Goal: Task Accomplishment & Management: Manage account settings

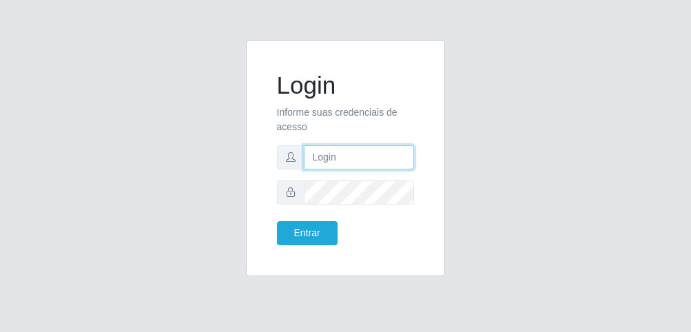
click at [347, 160] on input "text" at bounding box center [359, 157] width 111 height 24
type input "84987814344"
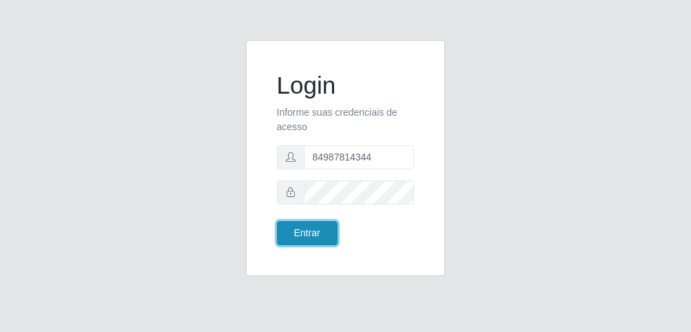
click at [301, 229] on button "Entrar" at bounding box center [307, 233] width 61 height 24
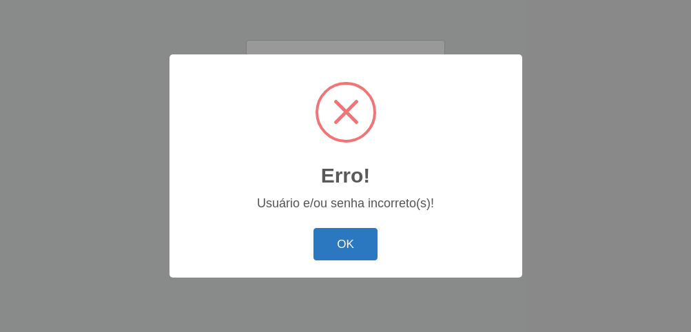
click at [334, 248] on button "OK" at bounding box center [345, 244] width 64 height 32
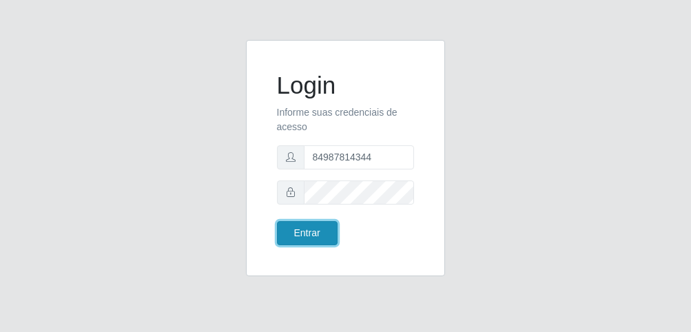
click at [326, 238] on button "Entrar" at bounding box center [307, 233] width 61 height 24
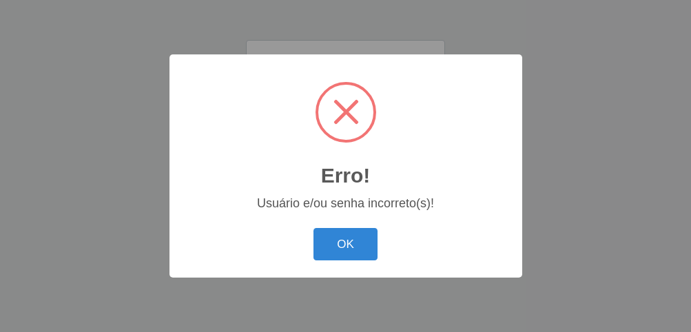
click at [326, 238] on button "OK" at bounding box center [345, 244] width 64 height 32
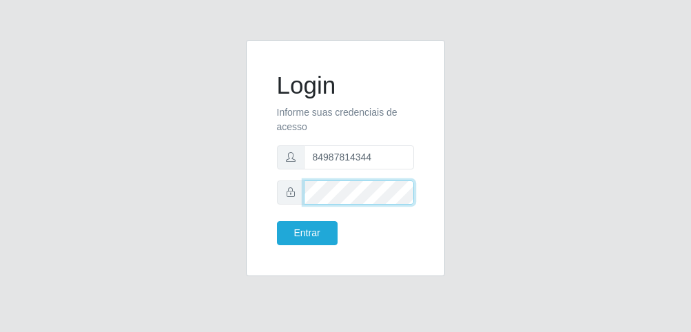
click at [39, 181] on div "Login Informe suas credenciais de acesso 84987814344 Entrar" at bounding box center [345, 166] width 661 height 253
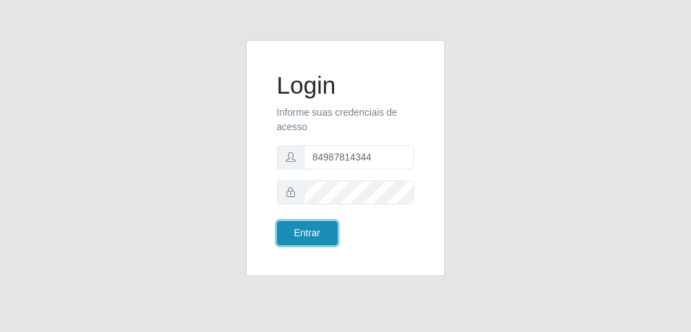
click at [303, 227] on button "Entrar" at bounding box center [307, 233] width 61 height 24
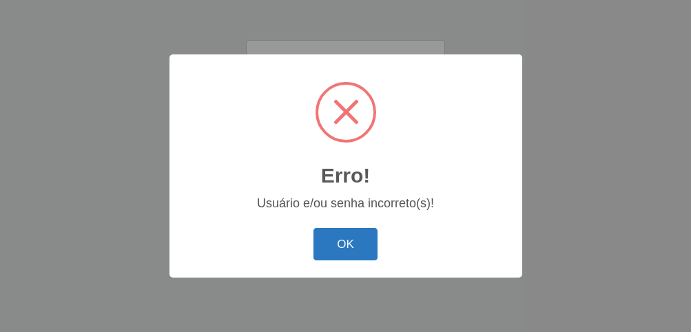
click at [366, 241] on button "OK" at bounding box center [345, 244] width 64 height 32
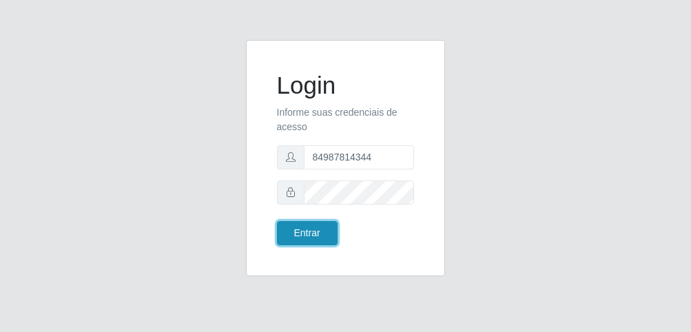
click at [317, 237] on button "Entrar" at bounding box center [307, 233] width 61 height 24
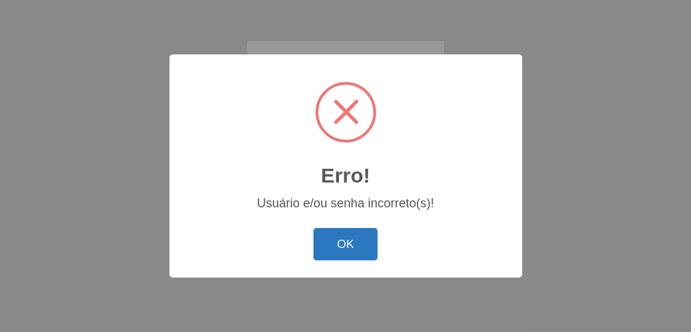
click at [349, 251] on button "OK" at bounding box center [345, 244] width 64 height 32
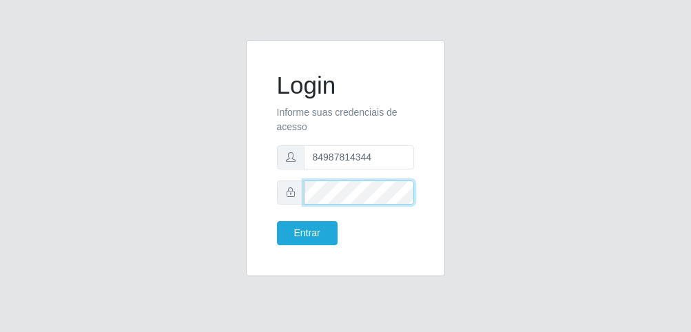
click at [0, 149] on div "Login Informe suas credenciais de acesso 84987814344 Entrar" at bounding box center [345, 166] width 691 height 332
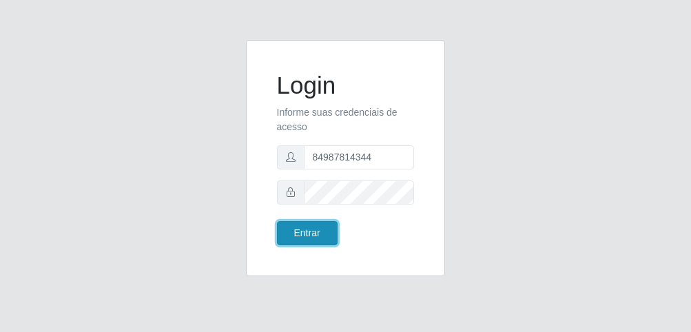
click at [303, 223] on button "Entrar" at bounding box center [307, 233] width 61 height 24
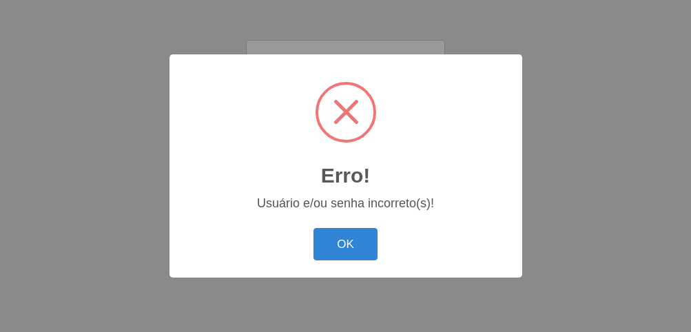
drag, startPoint x: 339, startPoint y: 244, endPoint x: 331, endPoint y: 236, distance: 12.2
click at [337, 242] on button "OK" at bounding box center [345, 244] width 64 height 32
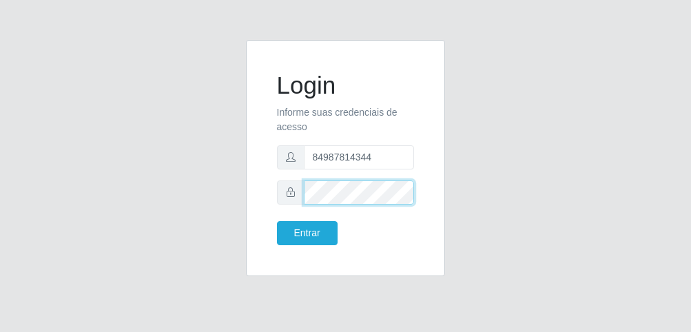
click at [21, 156] on div "Login Informe suas credenciais de acesso 84987814344 Entrar" at bounding box center [345, 166] width 661 height 253
click at [271, 233] on div "Entrar" at bounding box center [305, 233] width 79 height 24
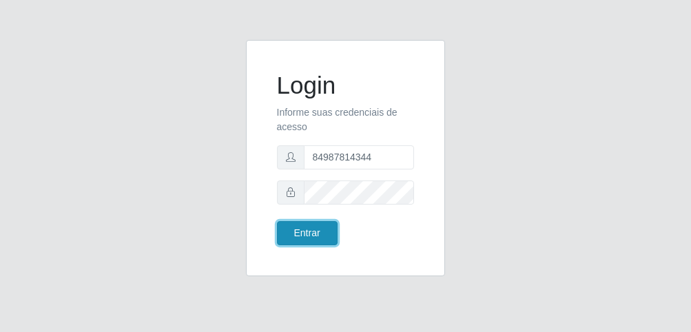
click at [293, 238] on button "Entrar" at bounding box center [307, 233] width 61 height 24
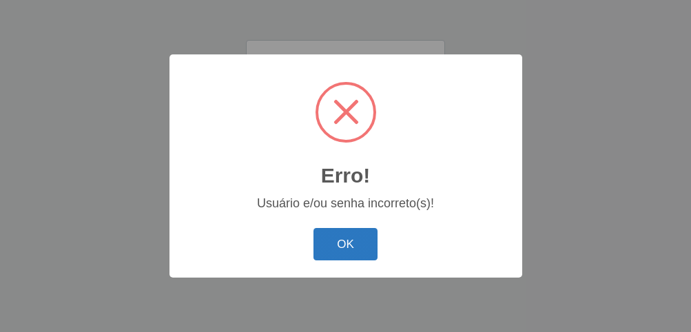
click at [360, 240] on button "OK" at bounding box center [345, 244] width 64 height 32
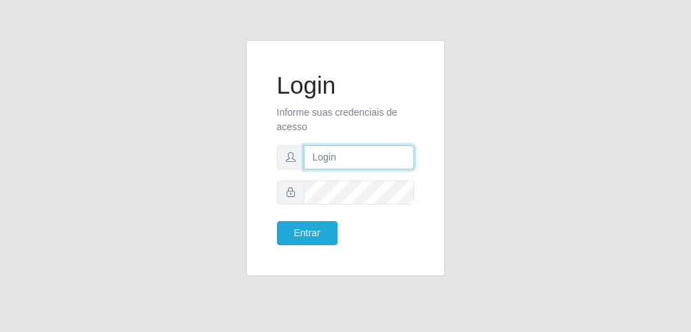
click at [336, 158] on input "text" at bounding box center [359, 157] width 111 height 24
type input "05949497422"
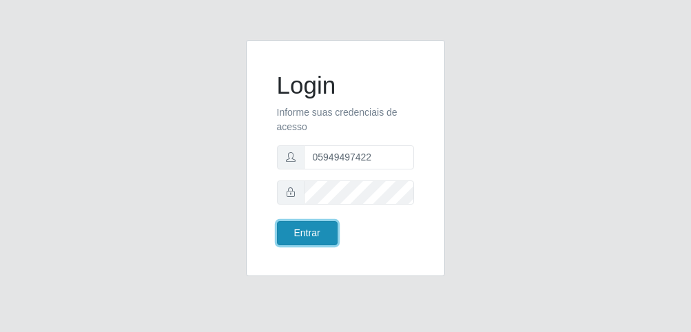
click at [285, 222] on button "Entrar" at bounding box center [307, 233] width 61 height 24
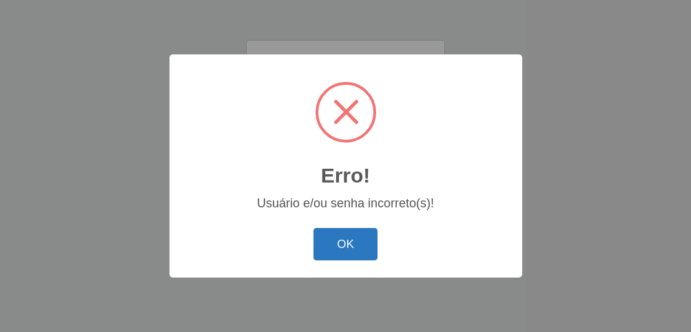
click at [318, 240] on button "OK" at bounding box center [345, 244] width 64 height 32
